Goal: Transaction & Acquisition: Purchase product/service

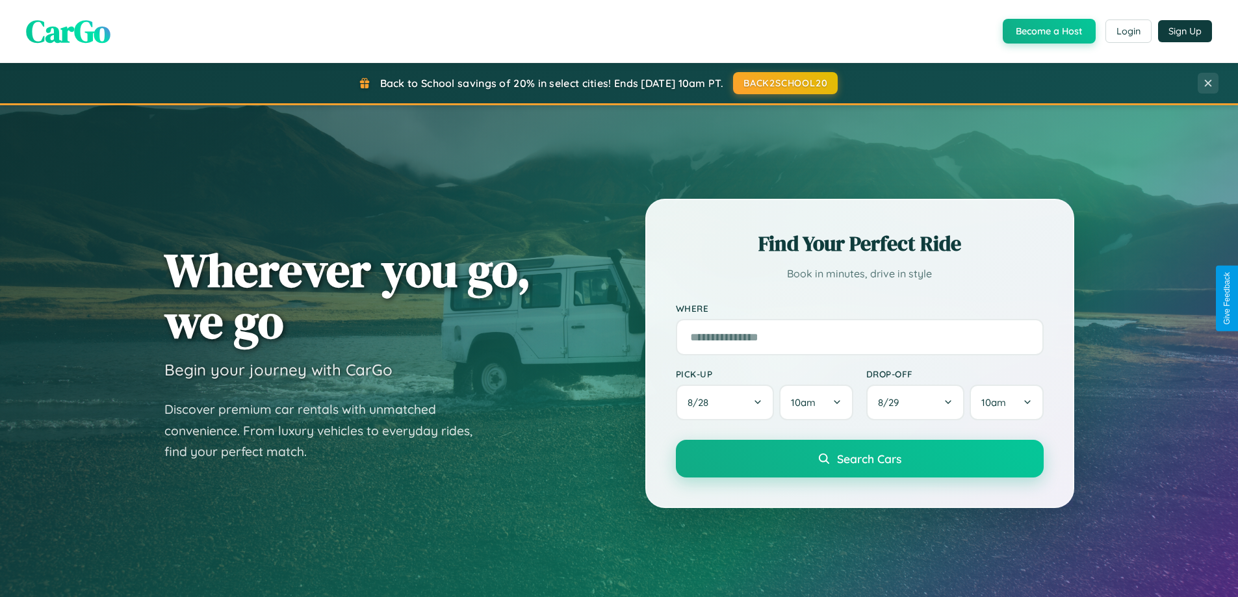
scroll to position [560, 0]
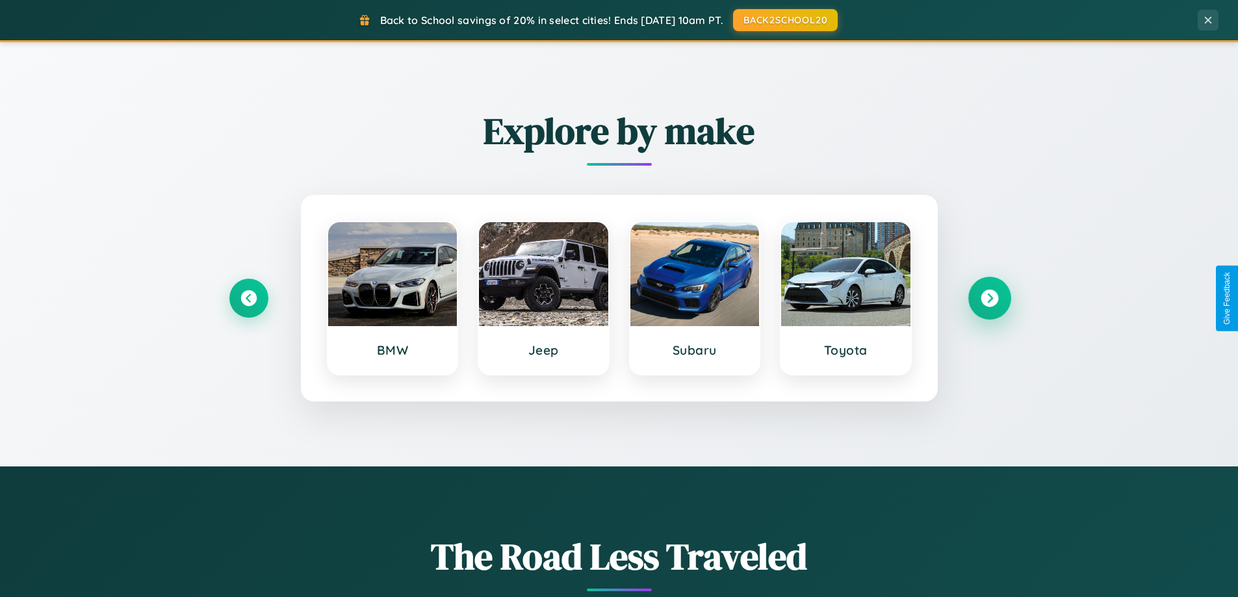
click at [989, 298] on icon at bounding box center [990, 299] width 18 height 18
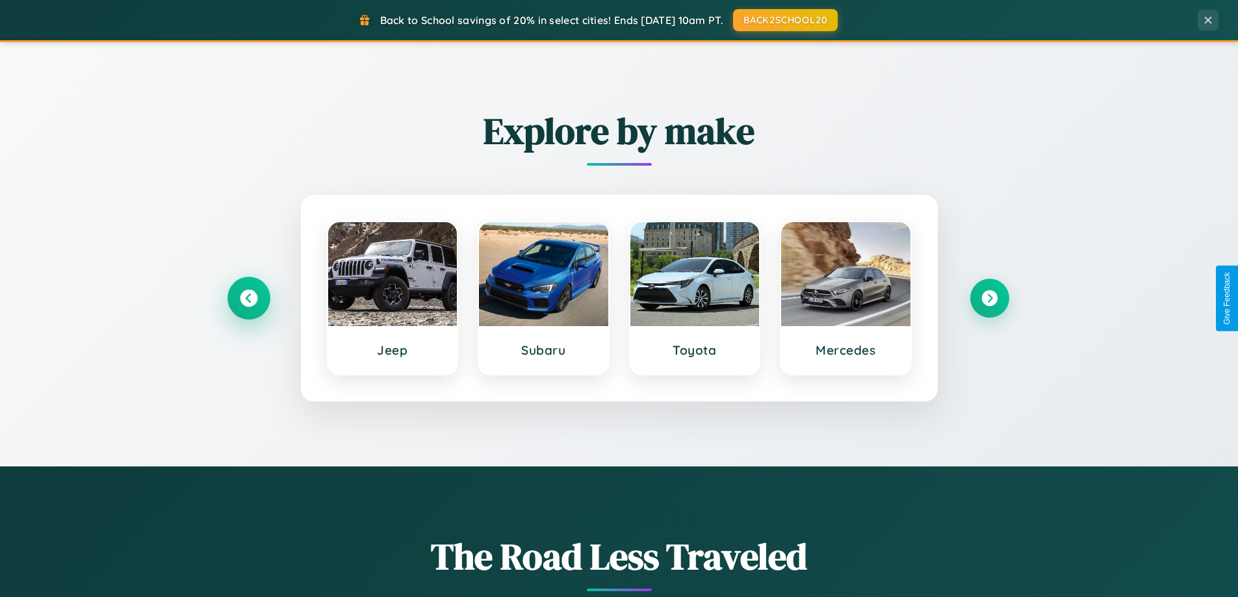
click at [248, 298] on icon at bounding box center [249, 299] width 18 height 18
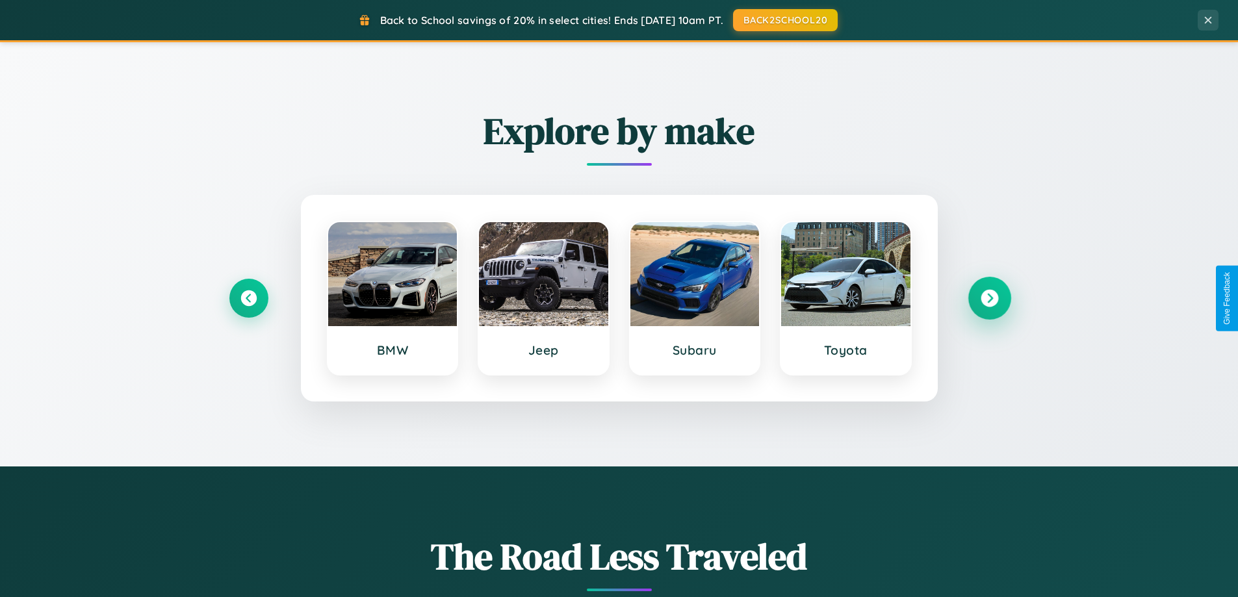
click at [989, 298] on icon at bounding box center [990, 299] width 18 height 18
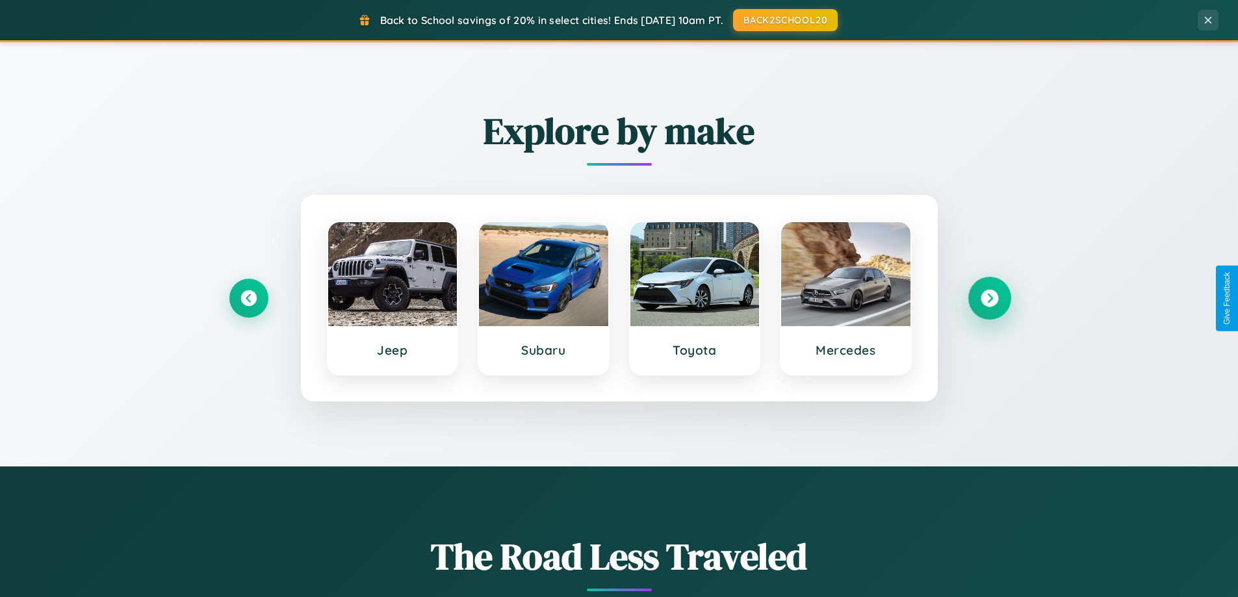
scroll to position [38, 0]
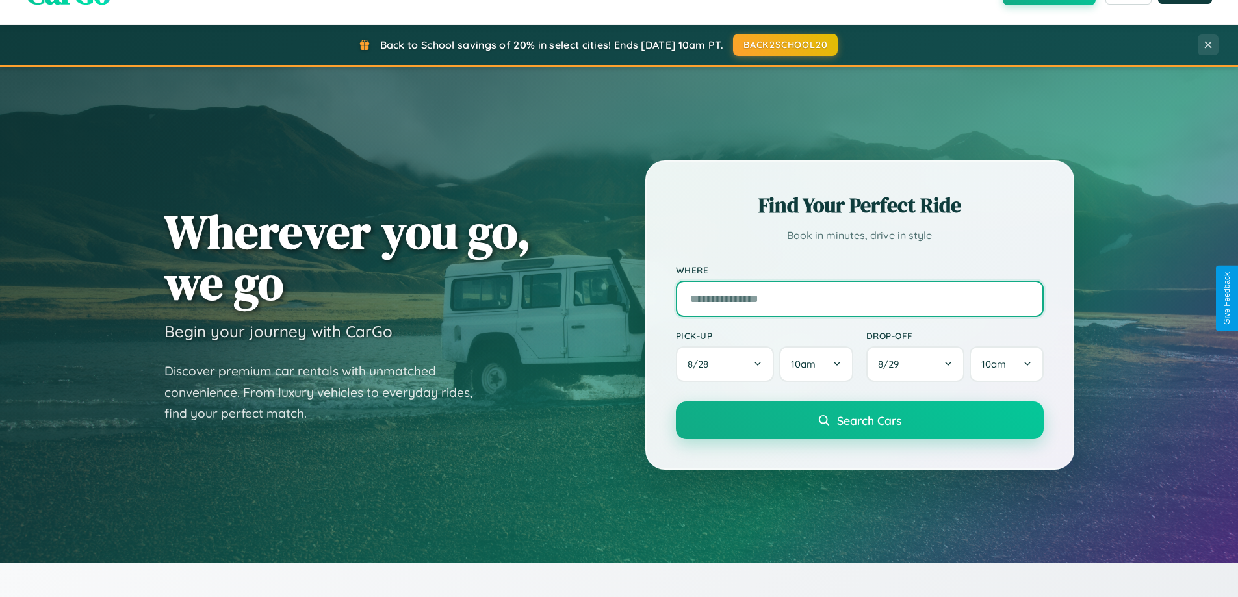
click at [859, 298] on input "text" at bounding box center [860, 299] width 368 height 36
type input "**********"
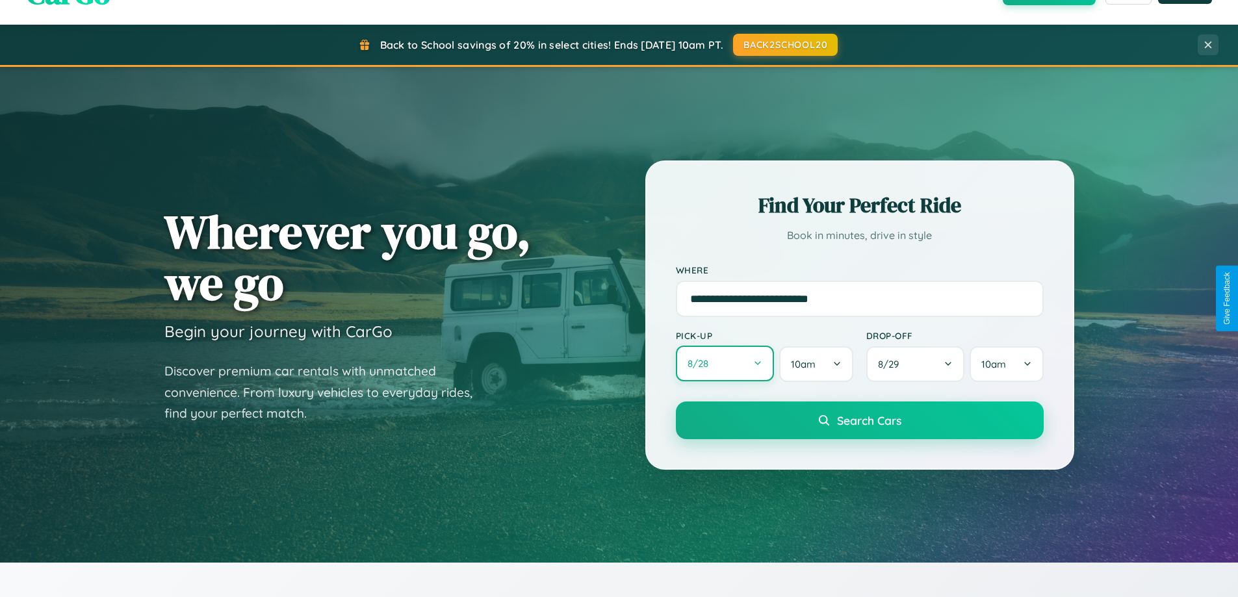
click at [725, 364] on button "8 / 28" at bounding box center [725, 364] width 99 height 36
select select "*"
select select "****"
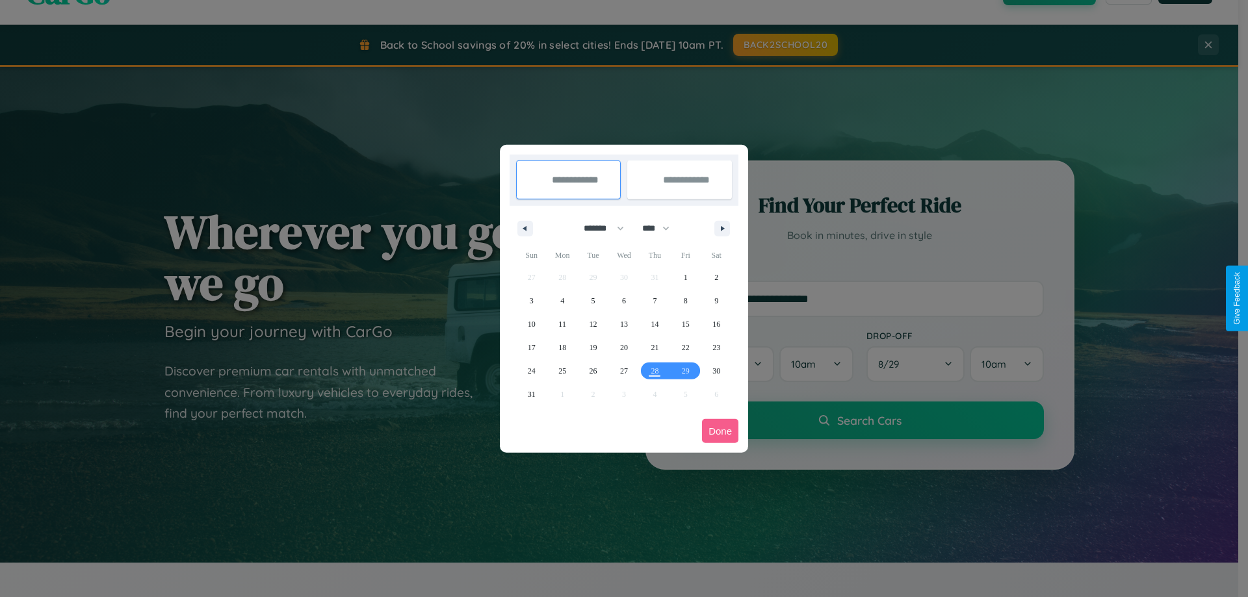
click at [598, 228] on select "******* ******** ***** ***** *** **** **** ****** ********* ******* ******** **…" at bounding box center [601, 228] width 55 height 21
select select "**"
click at [593, 300] on span "4" at bounding box center [593, 300] width 4 height 23
type input "**********"
click at [623, 324] on span "12" at bounding box center [624, 324] width 8 height 23
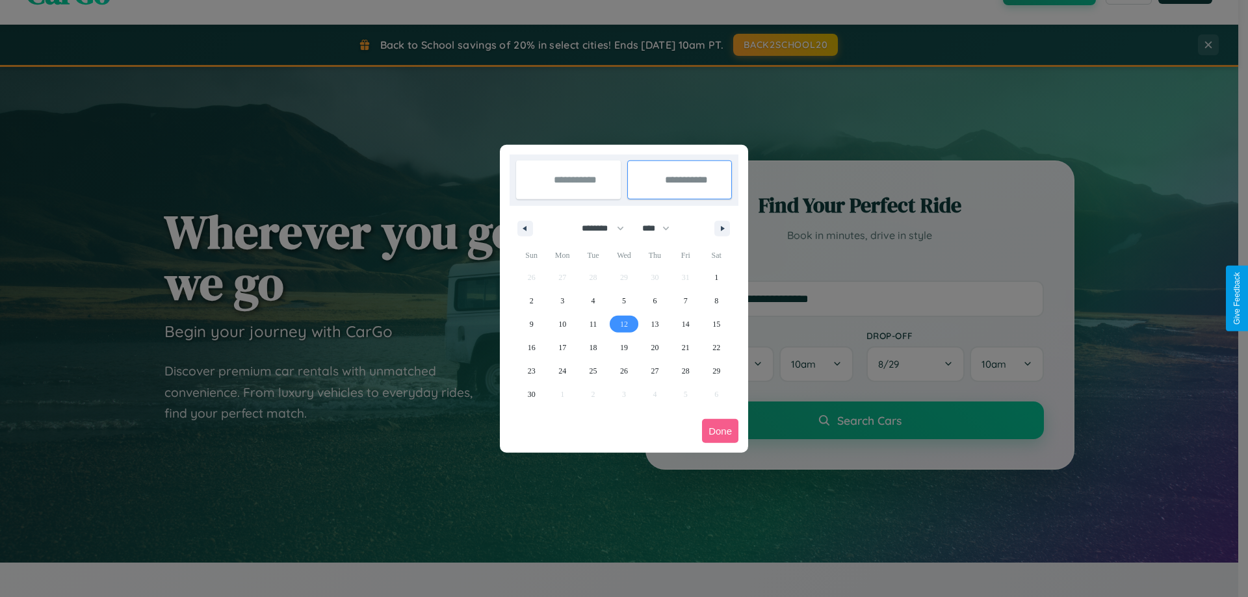
type input "**********"
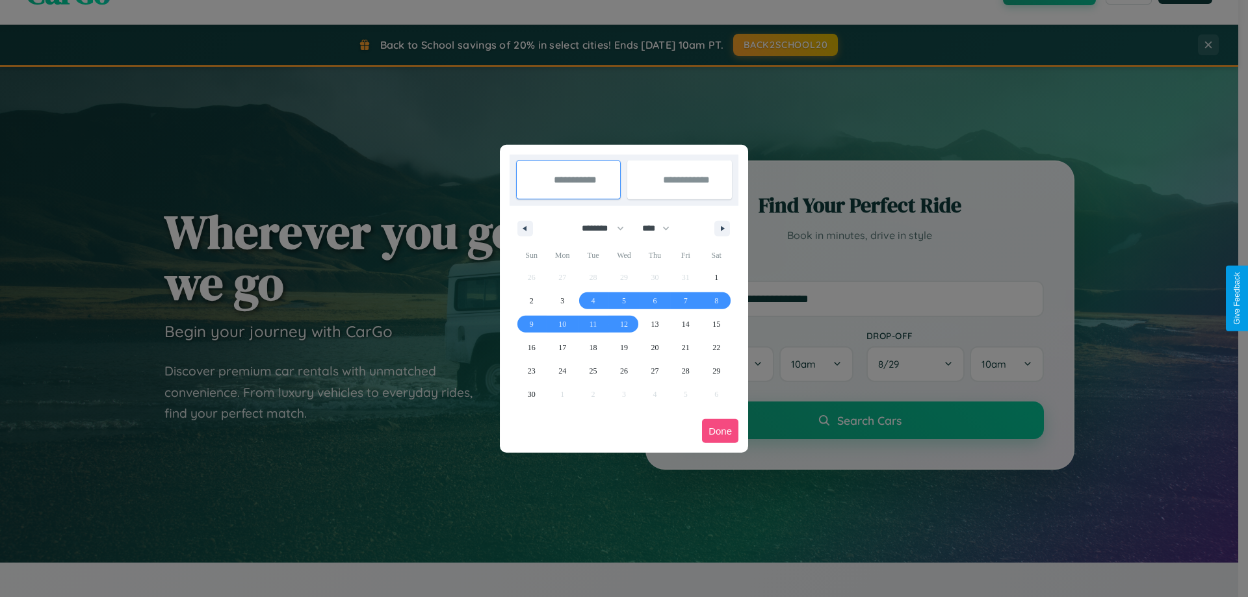
click at [720, 431] on button "Done" at bounding box center [720, 431] width 36 height 24
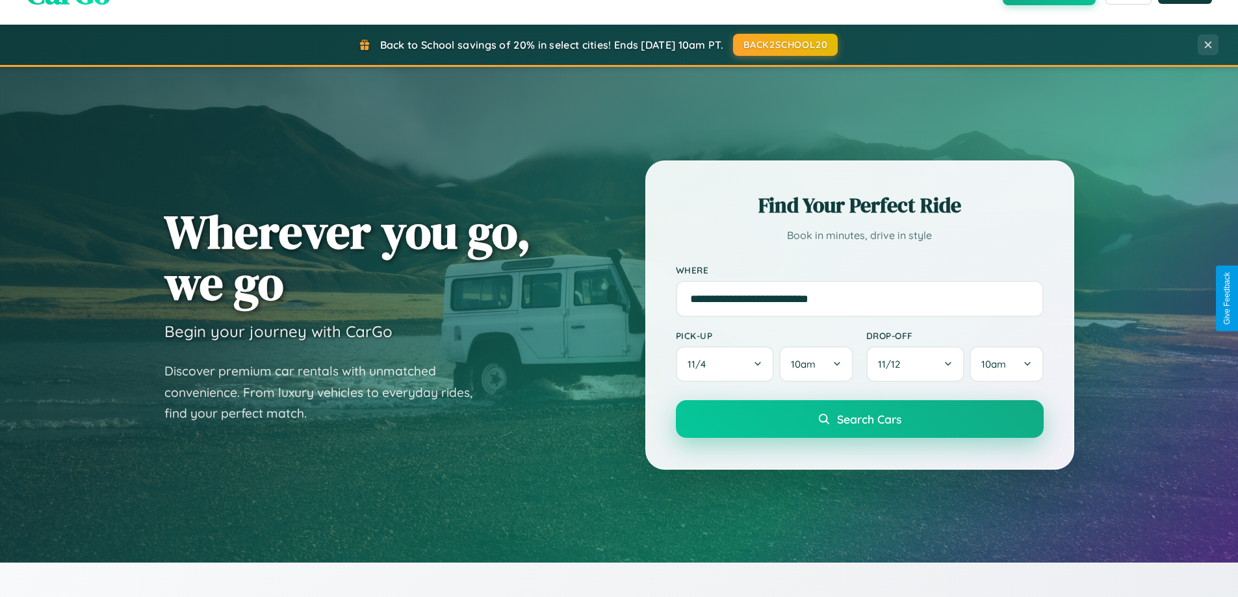
click at [859, 419] on span "Search Cars" at bounding box center [869, 419] width 64 height 14
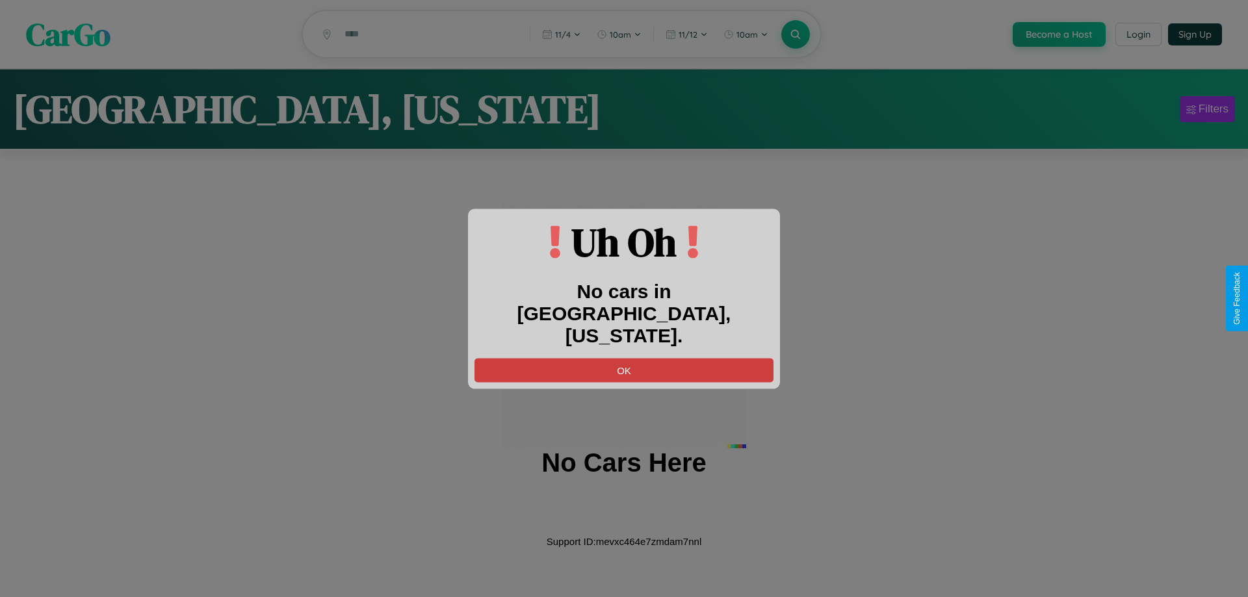
click at [624, 359] on button "OK" at bounding box center [623, 370] width 299 height 24
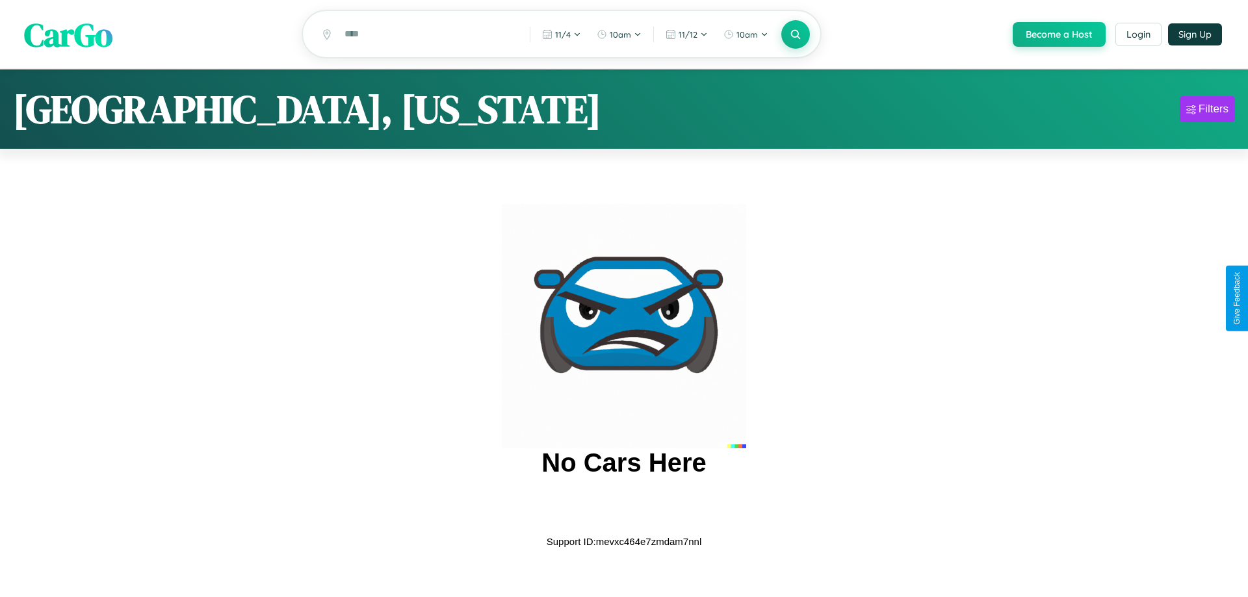
click at [68, 34] on span "CarGo" at bounding box center [68, 34] width 88 height 45
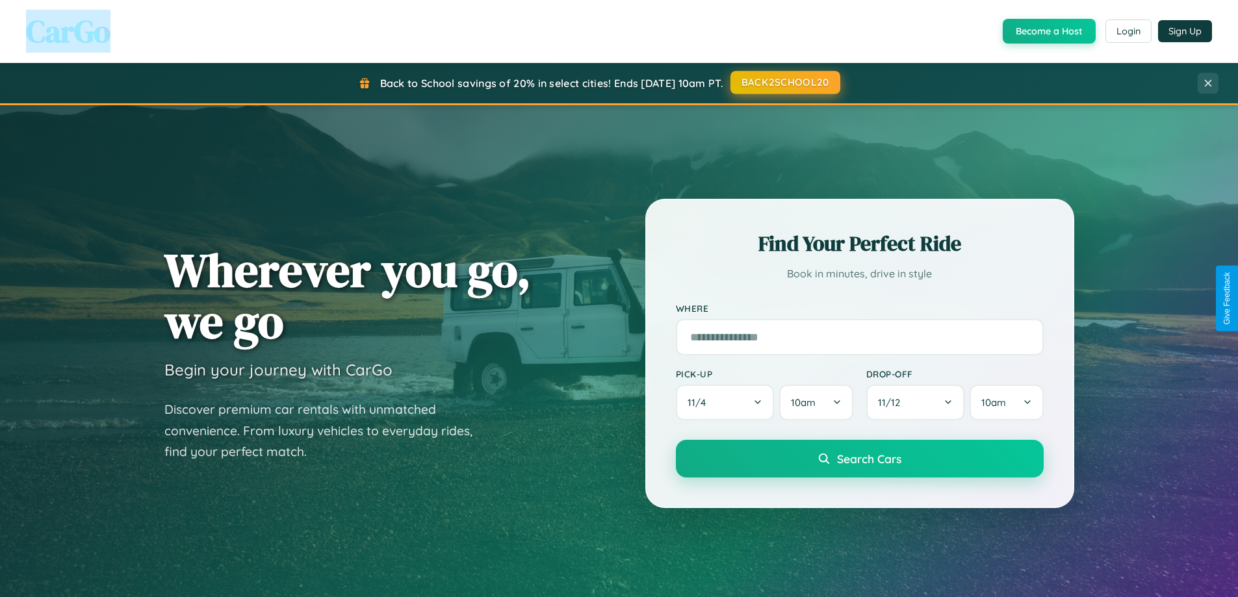
click at [784, 83] on button "BACK2SCHOOL20" at bounding box center [785, 82] width 110 height 23
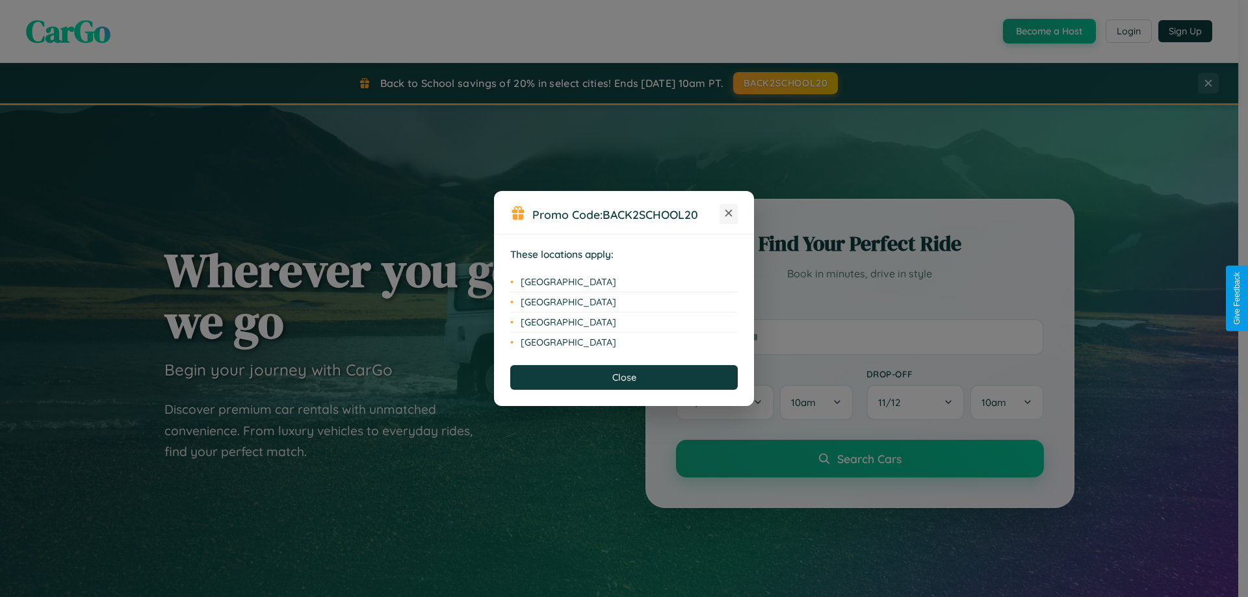
click at [728, 214] on icon at bounding box center [728, 213] width 7 height 7
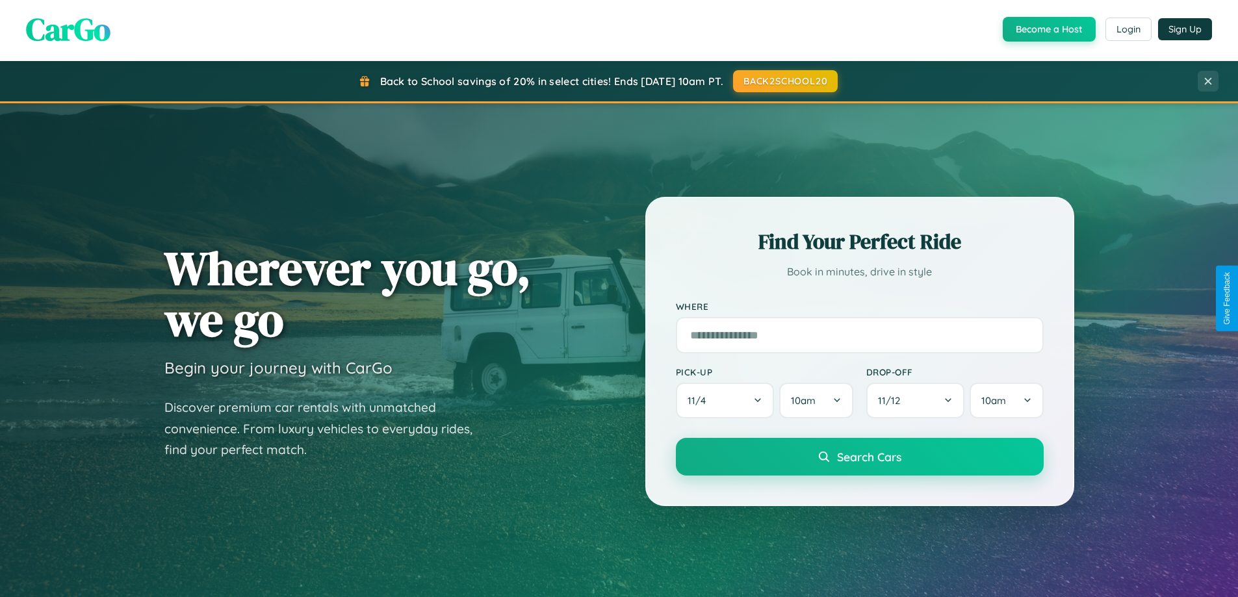
scroll to position [2088, 0]
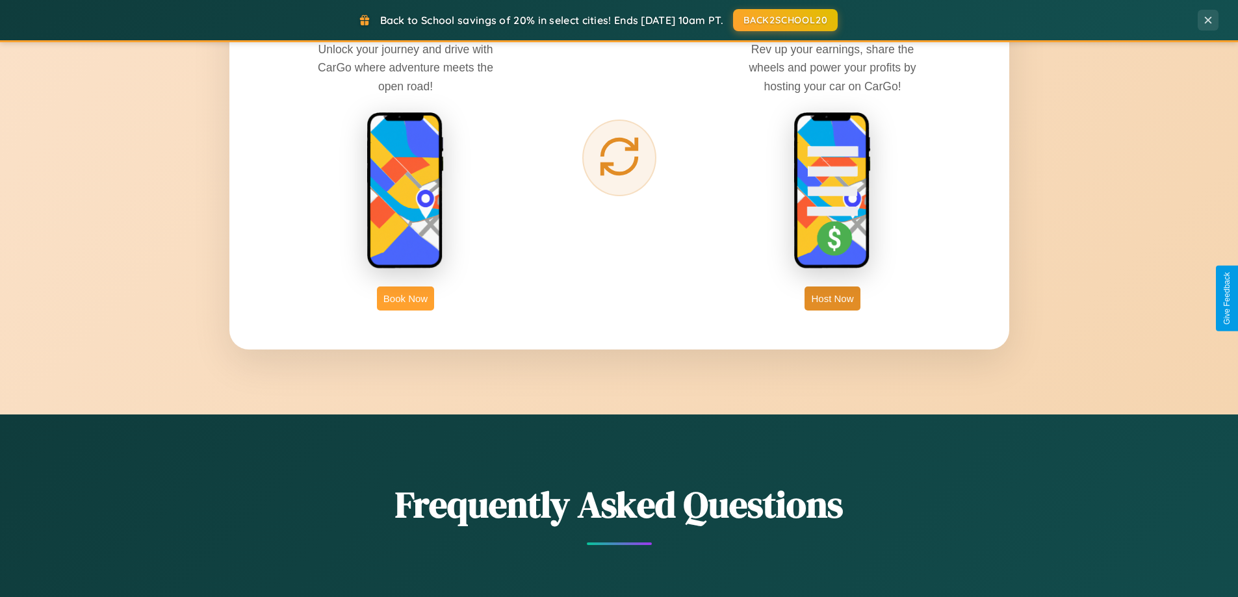
click at [406, 298] on button "Book Now" at bounding box center [405, 299] width 57 height 24
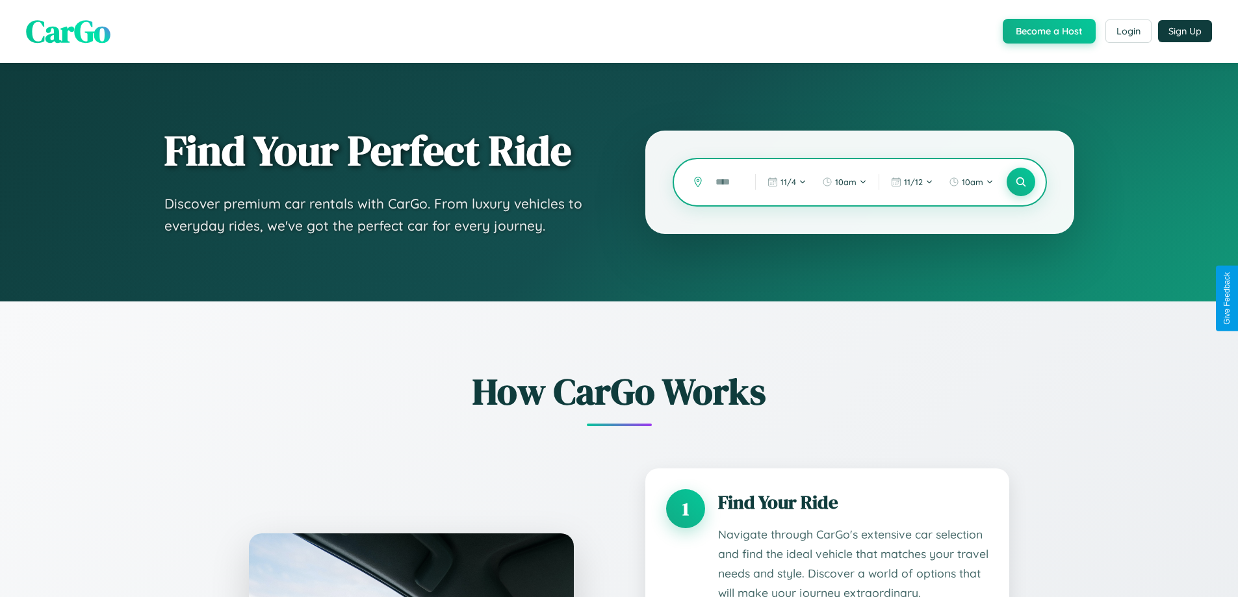
click at [726, 182] on input "text" at bounding box center [725, 182] width 33 height 23
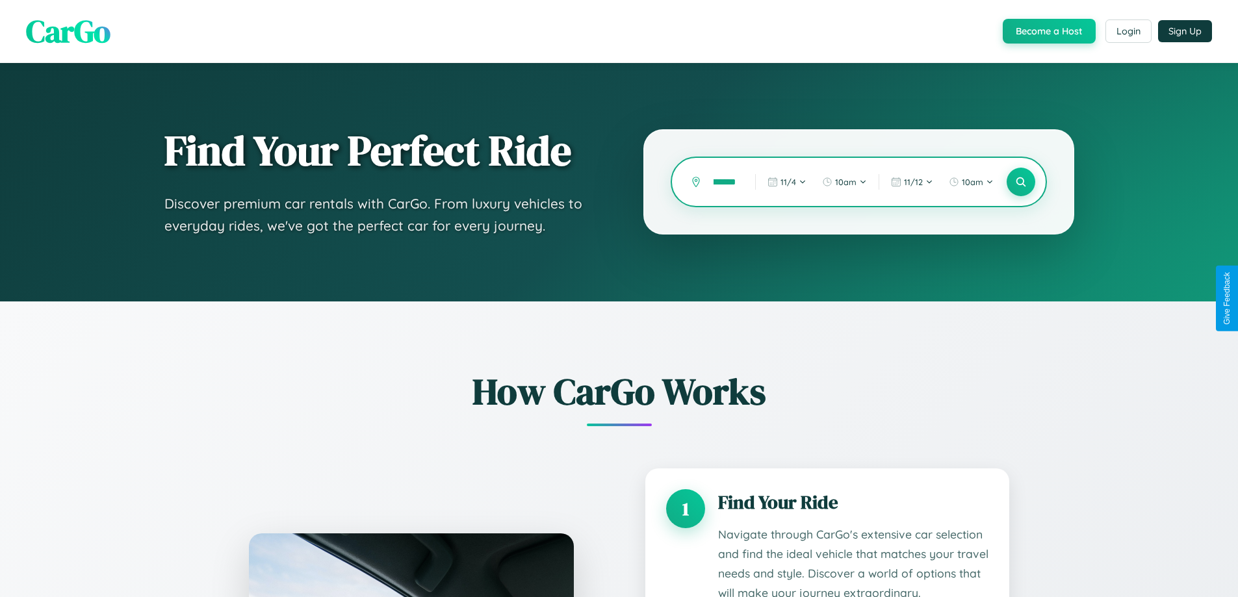
scroll to position [0, 31]
type input "**********"
click at [1020, 182] on icon at bounding box center [1020, 182] width 12 height 12
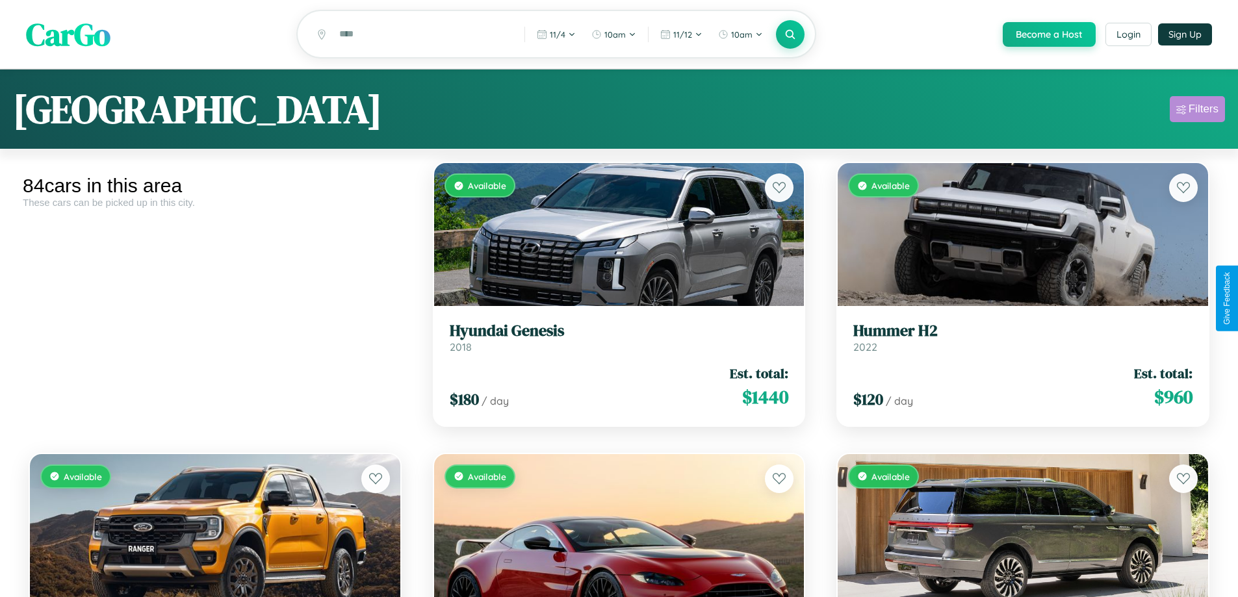
click at [1197, 111] on div "Filters" at bounding box center [1204, 109] width 30 height 13
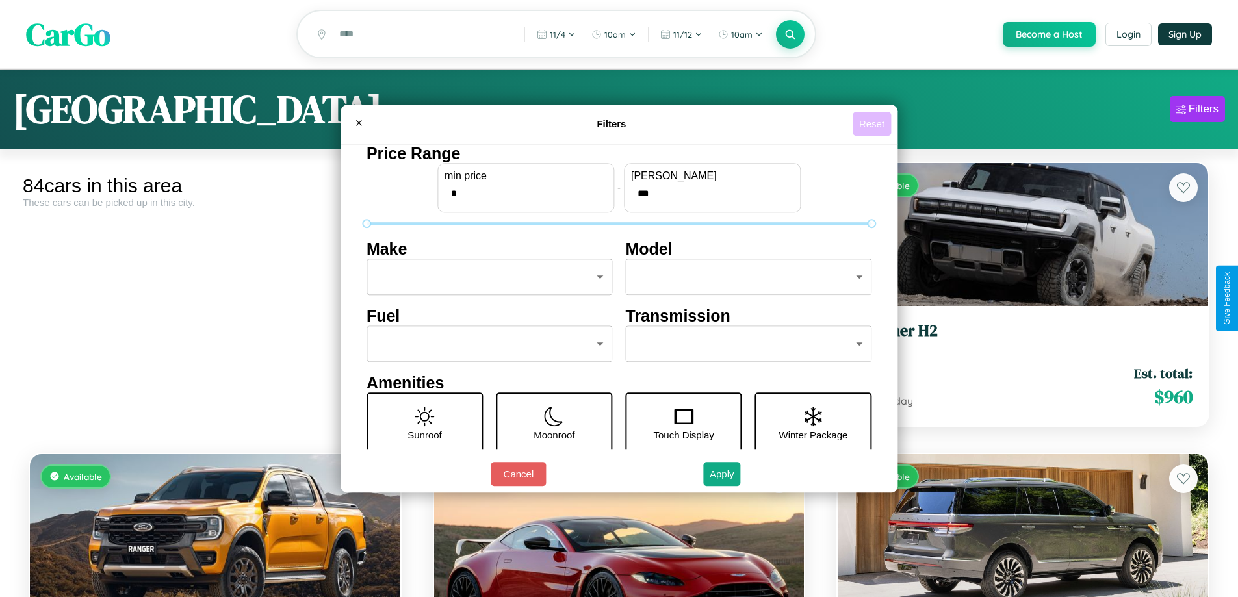
click at [873, 123] on button "Reset" at bounding box center [872, 124] width 38 height 24
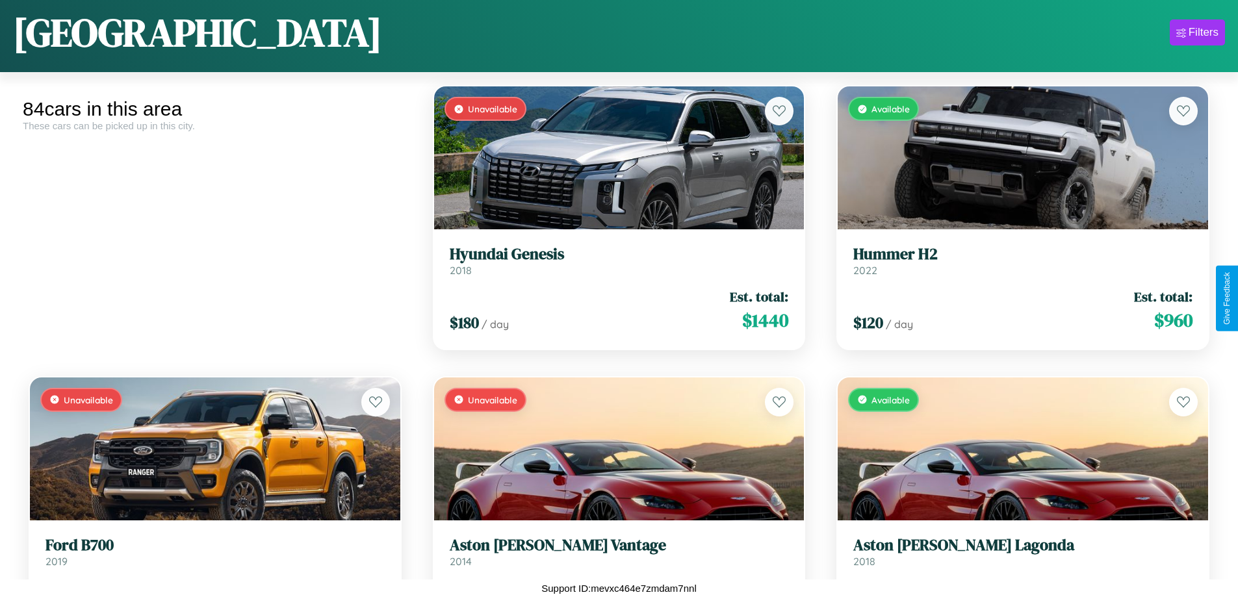
scroll to position [7749, 0]
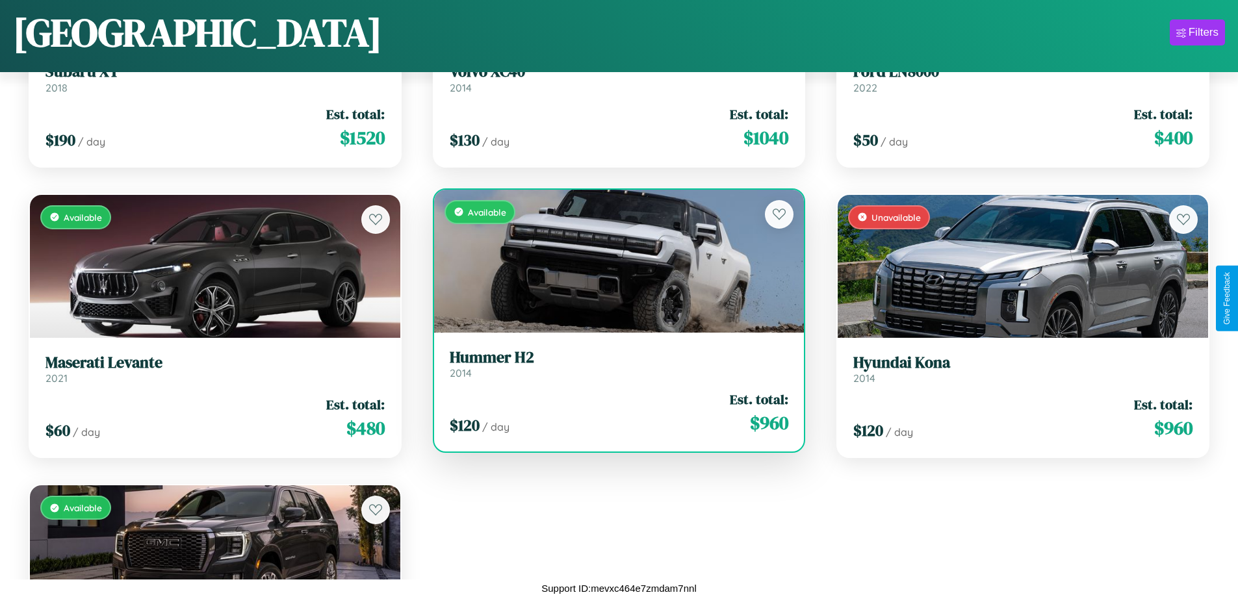
click at [613, 264] on div "Available" at bounding box center [619, 261] width 370 height 143
click at [613, 261] on div "Available" at bounding box center [619, 261] width 370 height 143
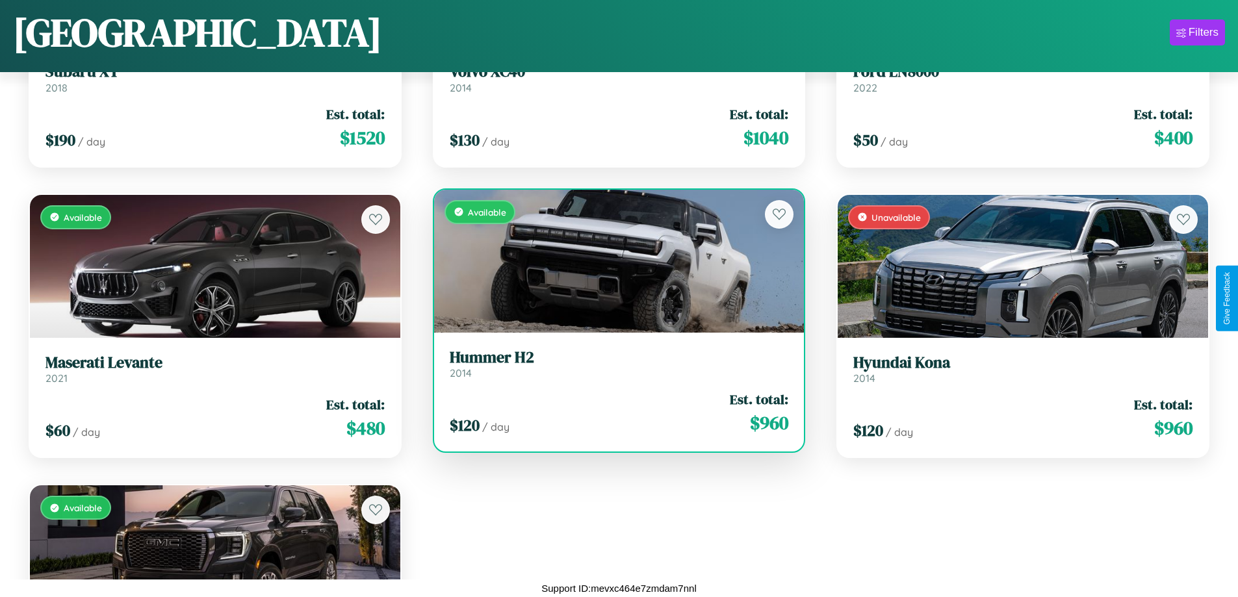
click at [613, 261] on div "Available" at bounding box center [619, 261] width 370 height 143
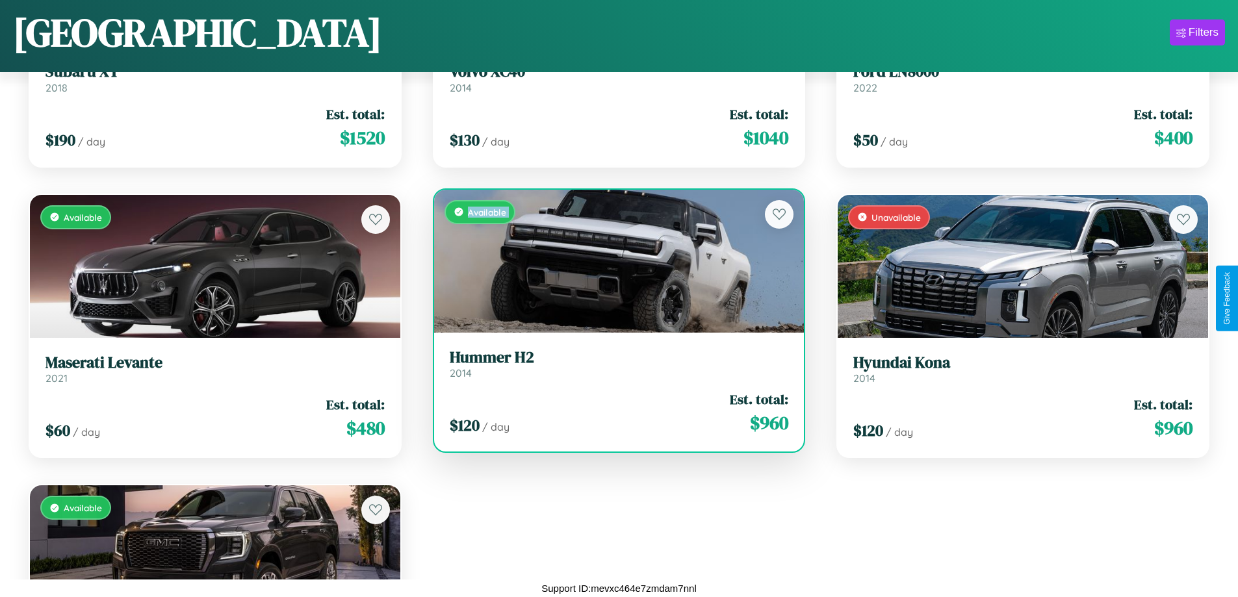
click at [613, 261] on div "Available" at bounding box center [619, 261] width 370 height 143
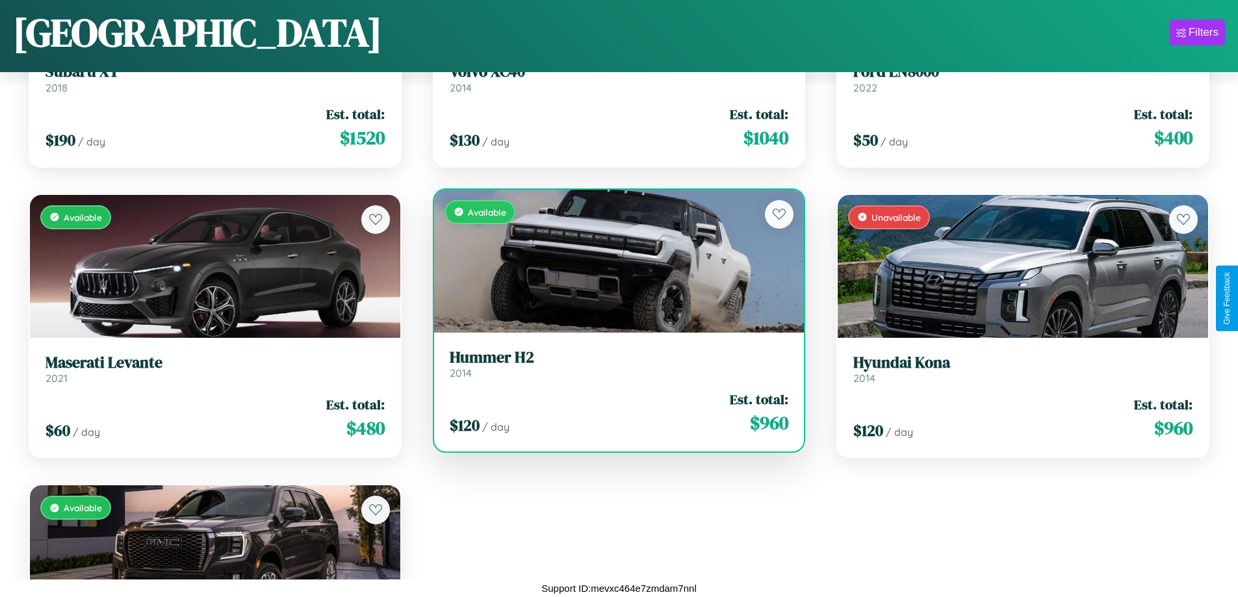
click at [613, 261] on div "Available" at bounding box center [619, 261] width 370 height 143
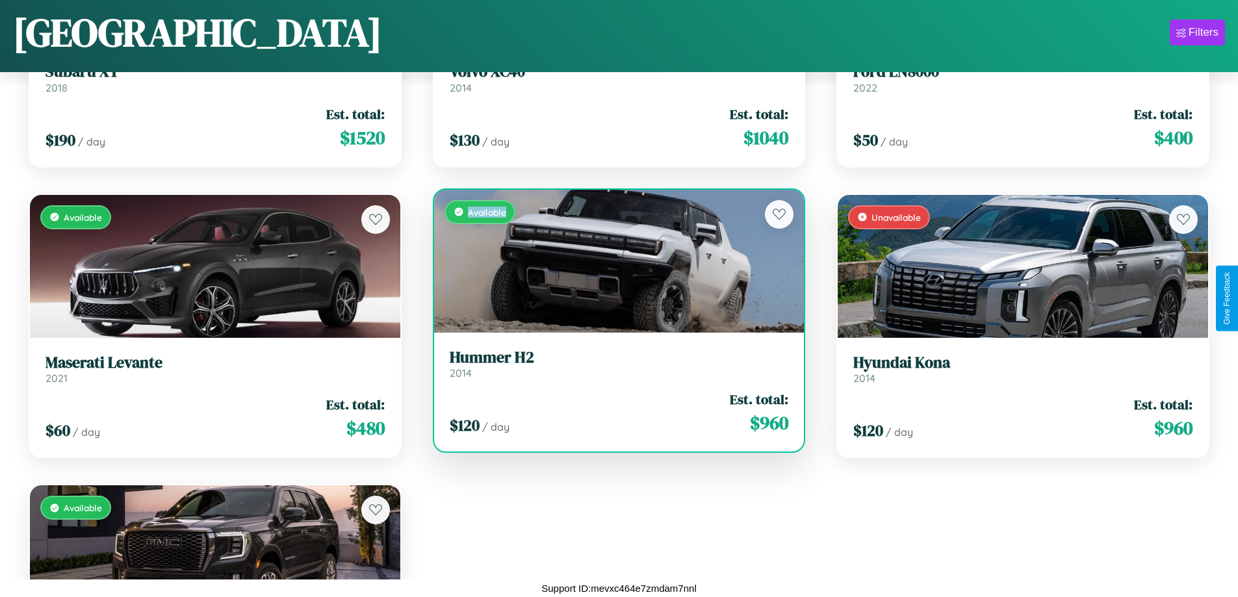
click at [613, 261] on div "Available" at bounding box center [619, 261] width 370 height 143
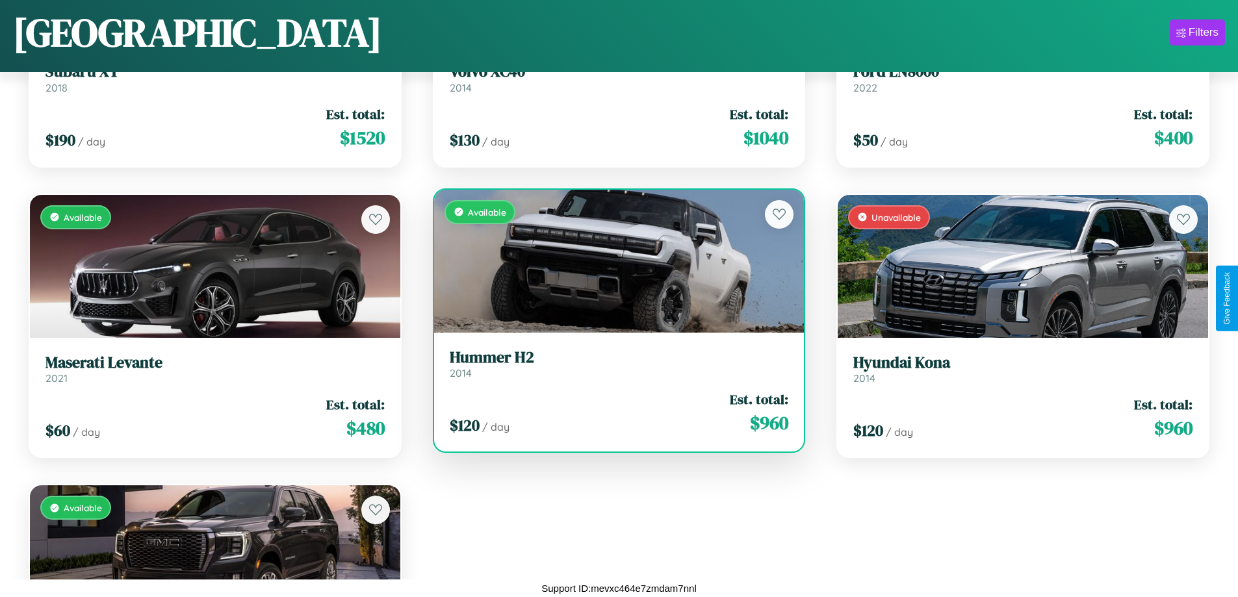
click at [613, 363] on h3 "Hummer H2" at bounding box center [619, 357] width 339 height 19
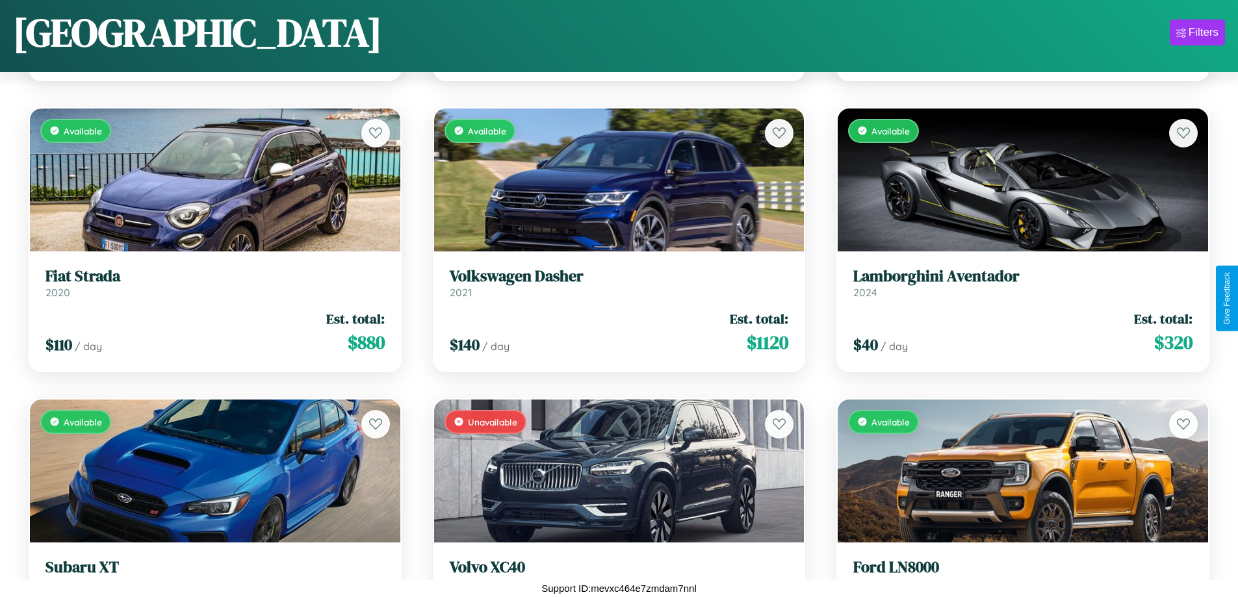
scroll to position [4257, 0]
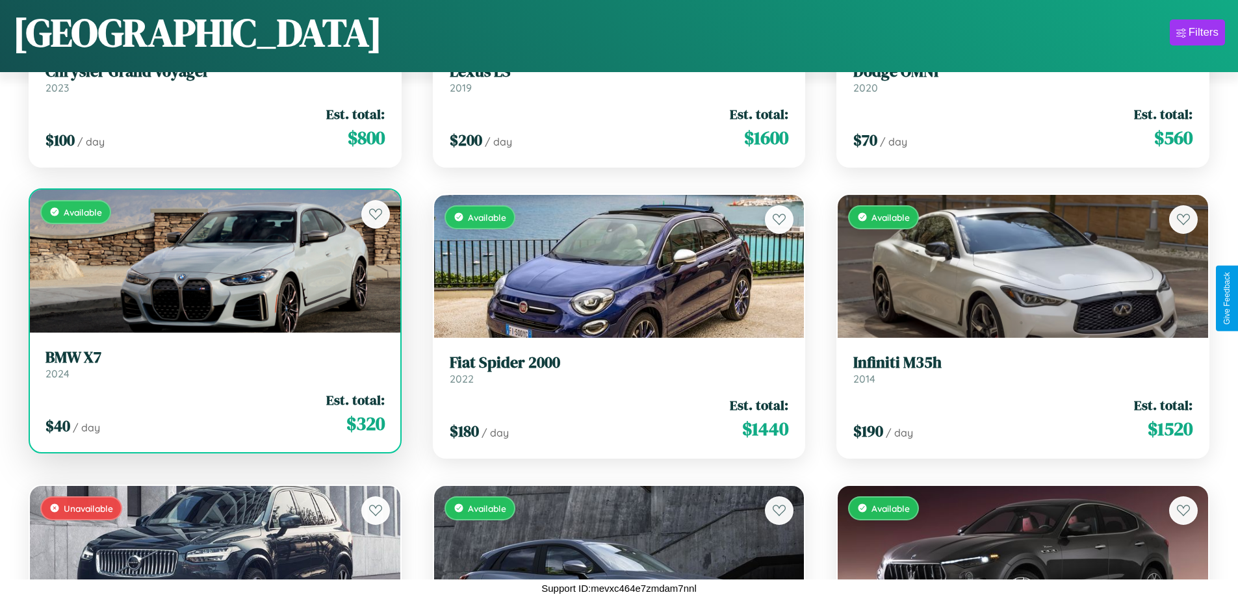
click at [213, 364] on h3 "BMW X7" at bounding box center [214, 357] width 339 height 19
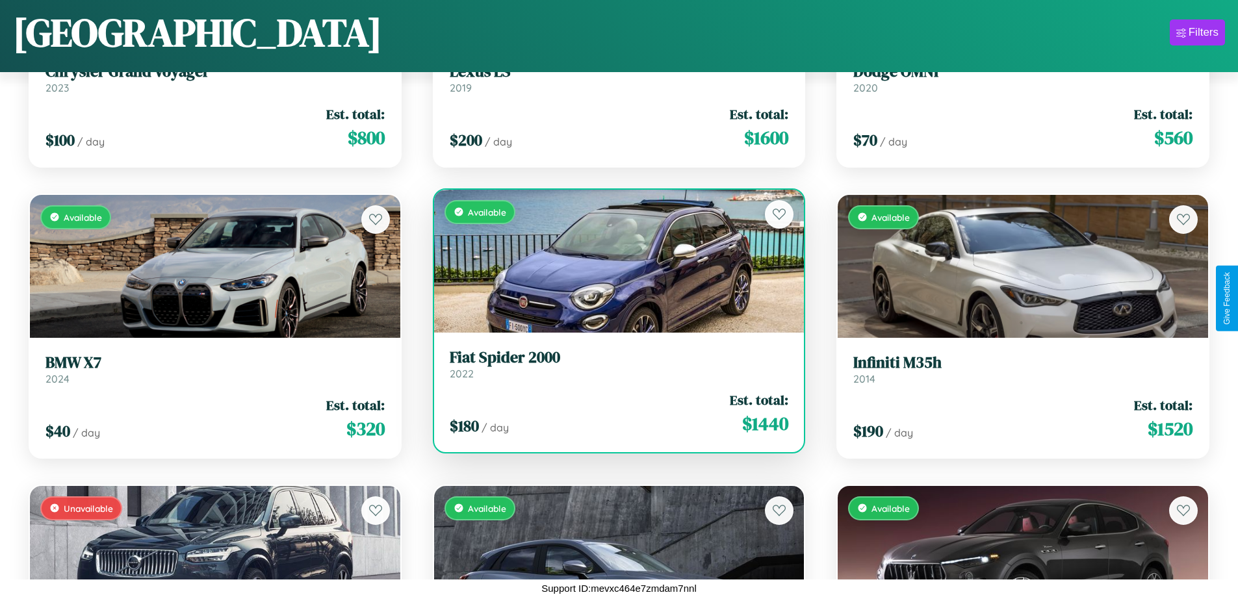
scroll to position [1638, 0]
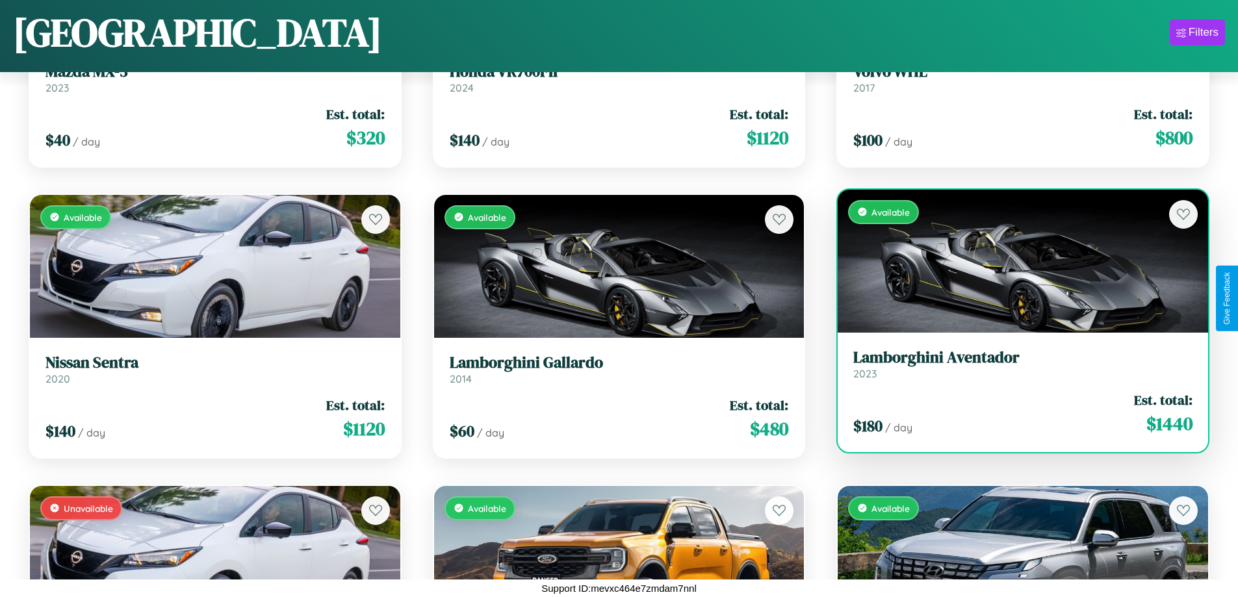
click at [1014, 364] on h3 "Lamborghini Aventador" at bounding box center [1022, 357] width 339 height 19
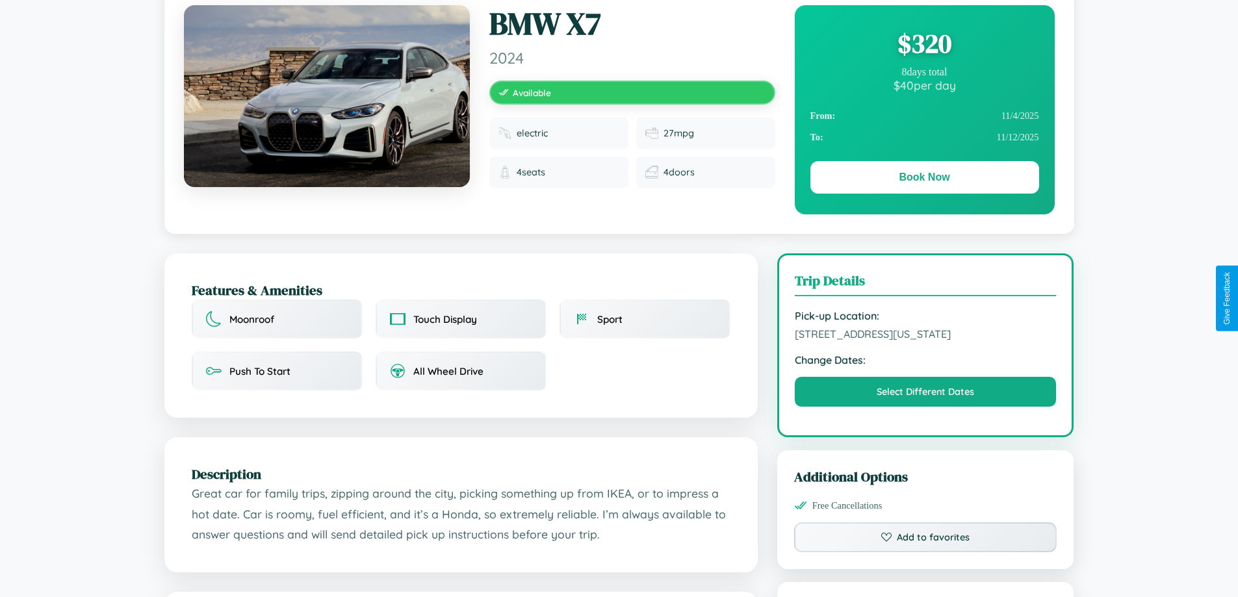
scroll to position [140, 0]
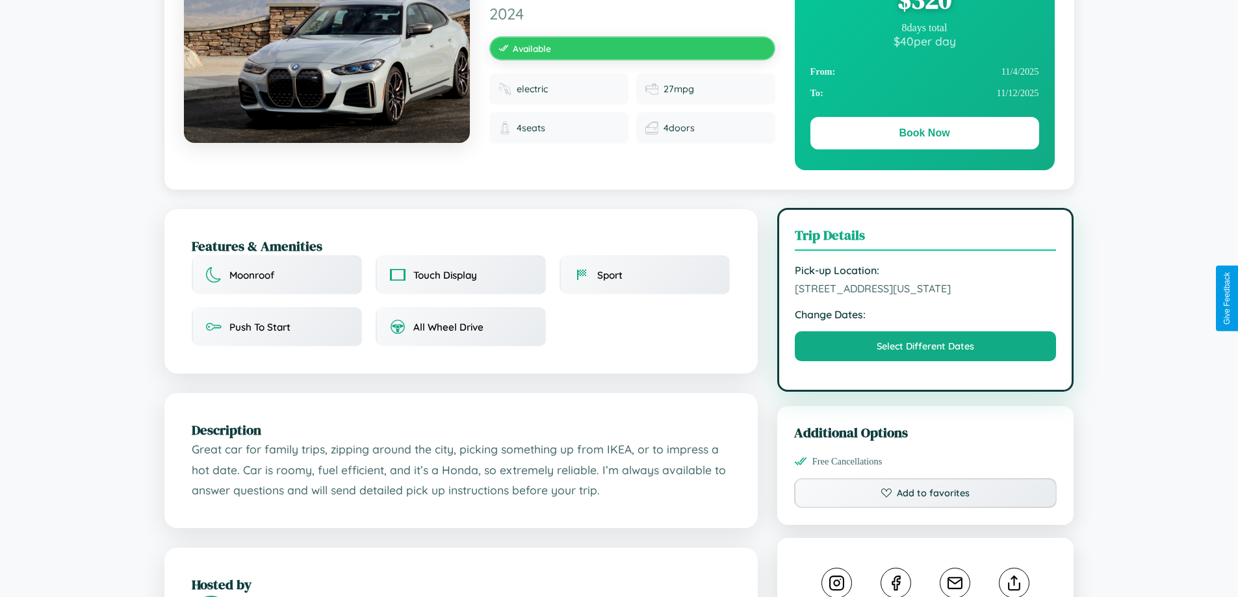
click at [925, 295] on span "[STREET_ADDRESS][US_STATE]" at bounding box center [926, 288] width 262 height 13
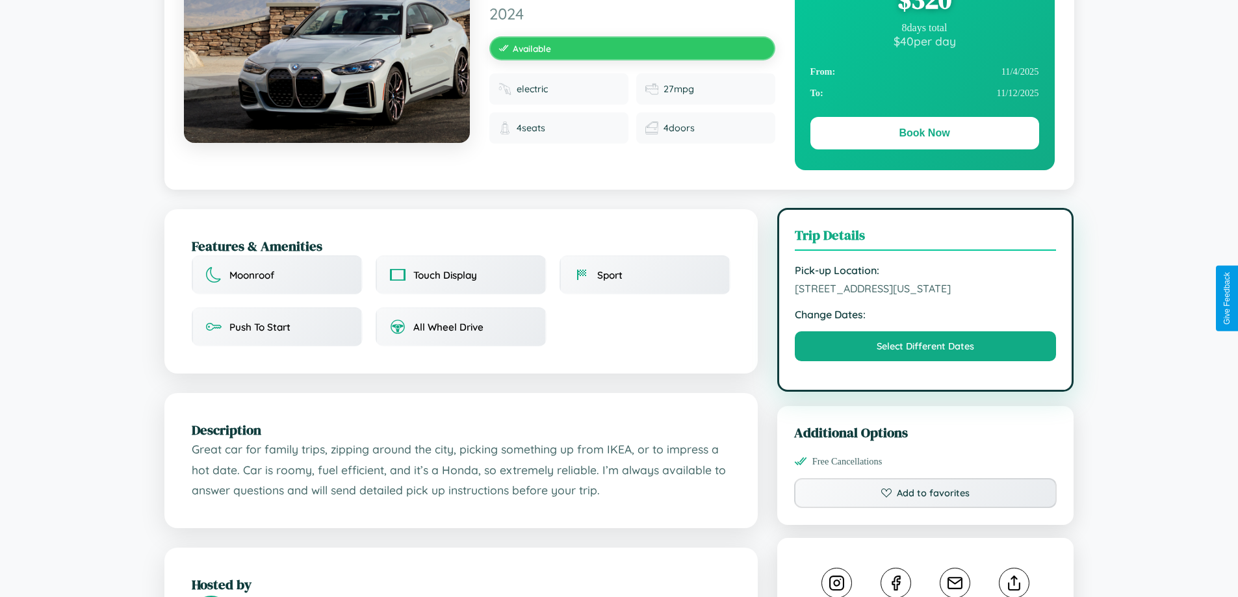
click at [925, 295] on span "[STREET_ADDRESS][US_STATE]" at bounding box center [926, 288] width 262 height 13
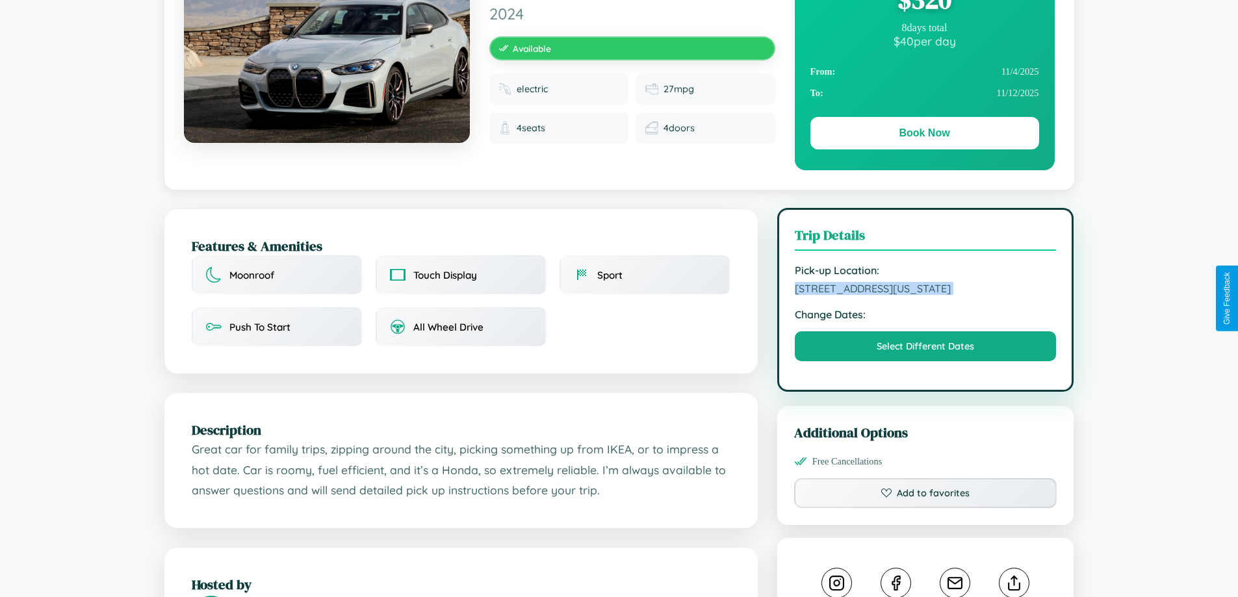
click at [925, 295] on span "[STREET_ADDRESS][US_STATE]" at bounding box center [926, 288] width 262 height 13
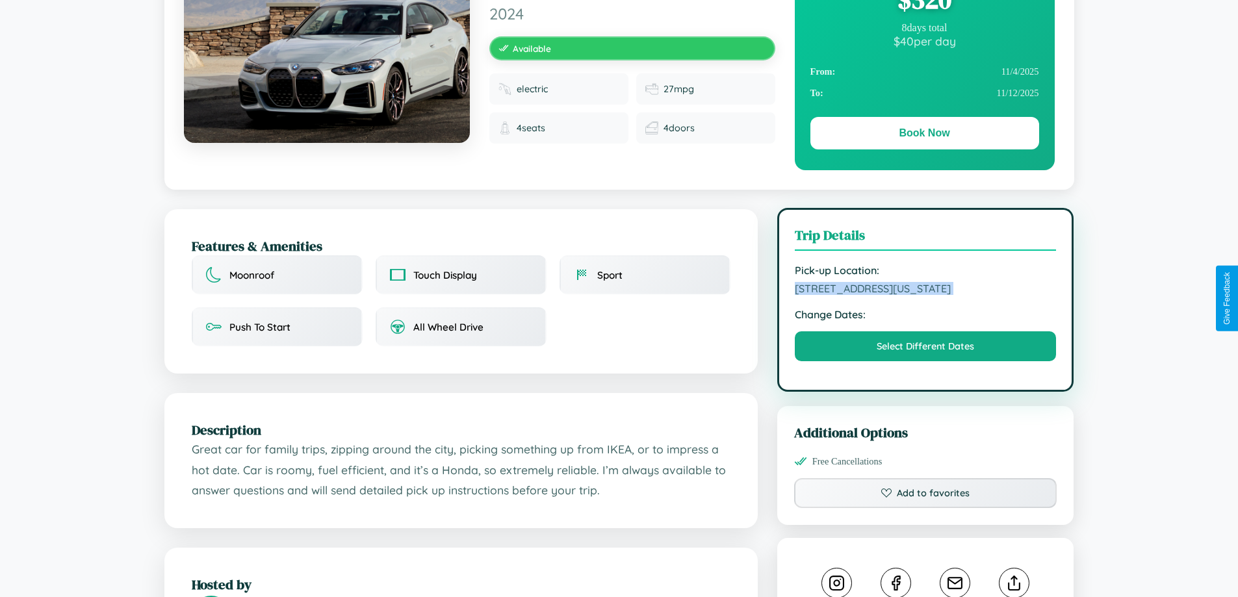
click at [925, 295] on span "[STREET_ADDRESS][US_STATE]" at bounding box center [926, 288] width 262 height 13
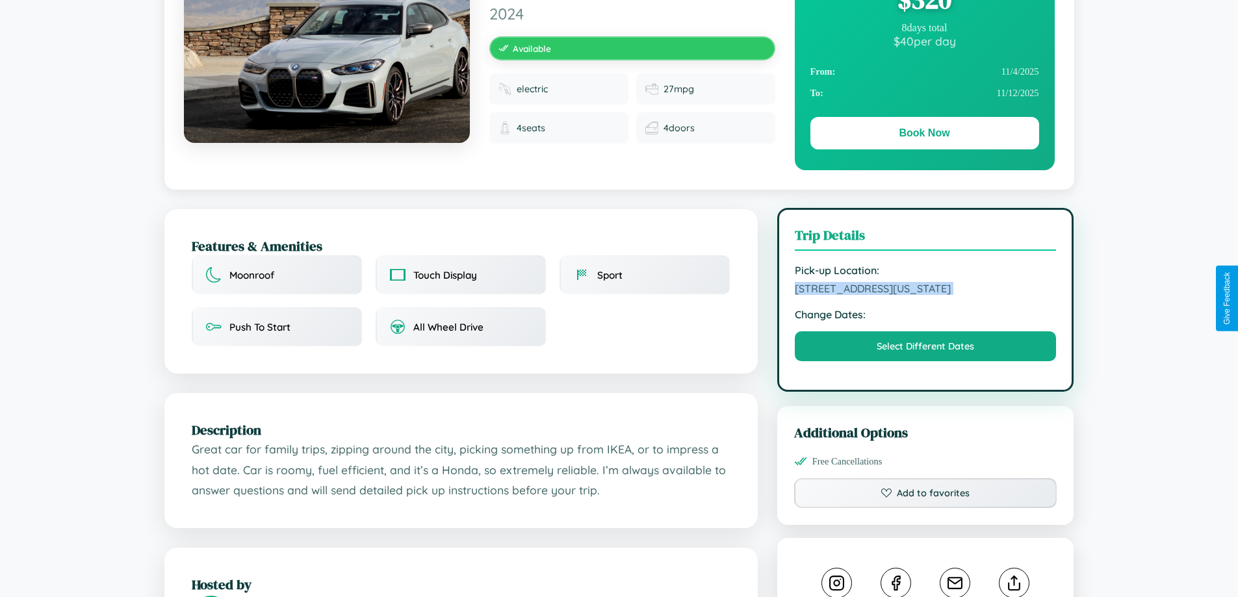
click at [925, 295] on span "[STREET_ADDRESS][US_STATE]" at bounding box center [926, 288] width 262 height 13
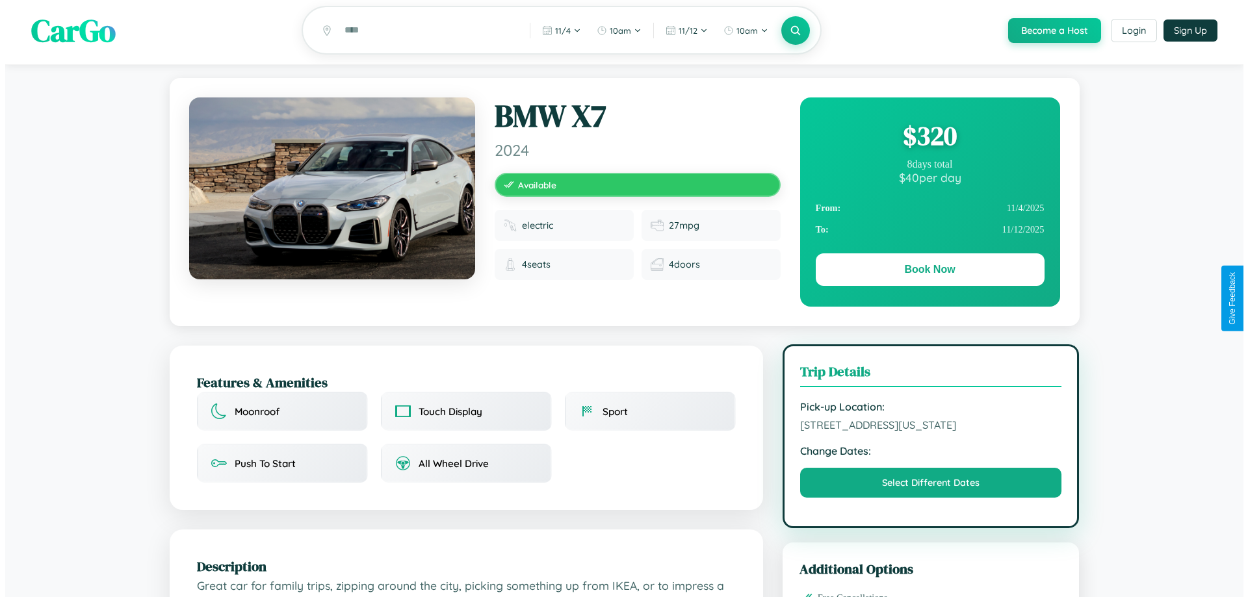
scroll to position [0, 0]
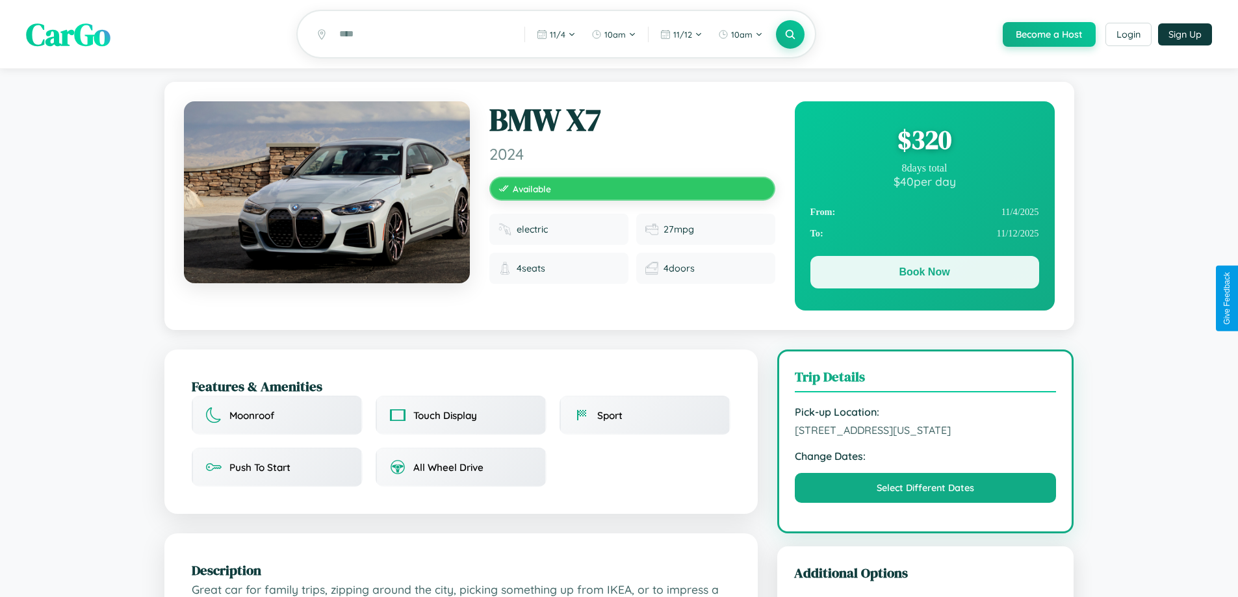
click at [924, 275] on button "Book Now" at bounding box center [924, 272] width 229 height 32
